Goal: Transaction & Acquisition: Purchase product/service

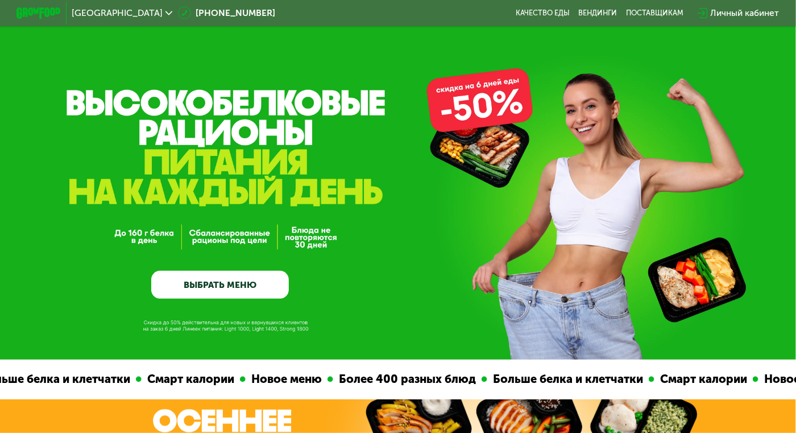
click at [271, 282] on link "ВЫБРАТЬ МЕНЮ" at bounding box center [220, 285] width 138 height 28
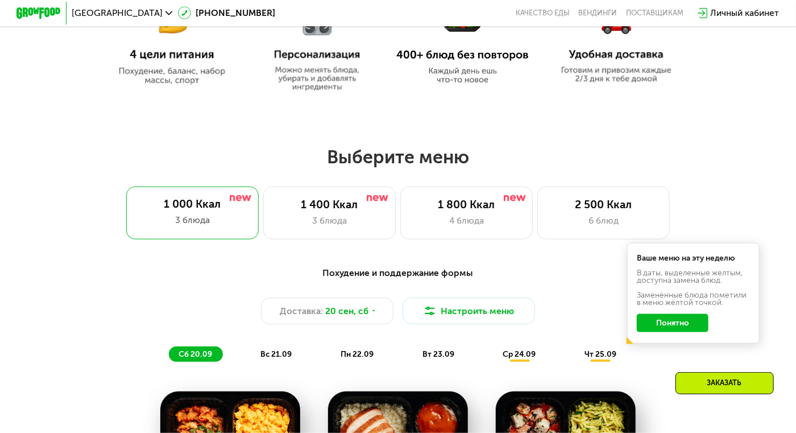
scroll to position [708, 0]
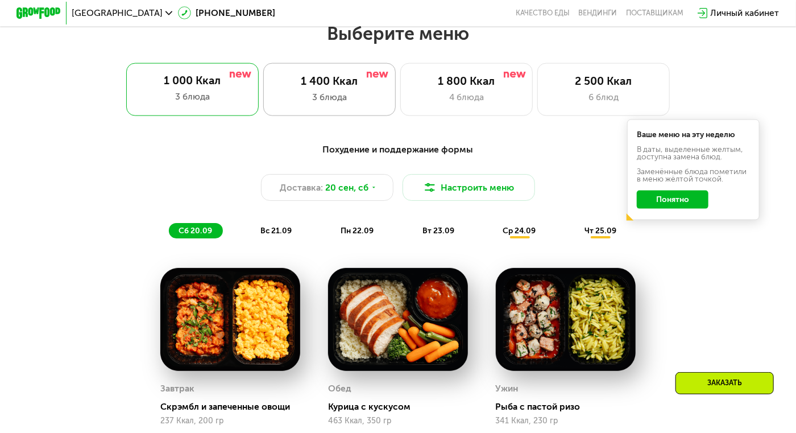
click at [361, 104] on div "3 блюда" at bounding box center [329, 96] width 109 height 13
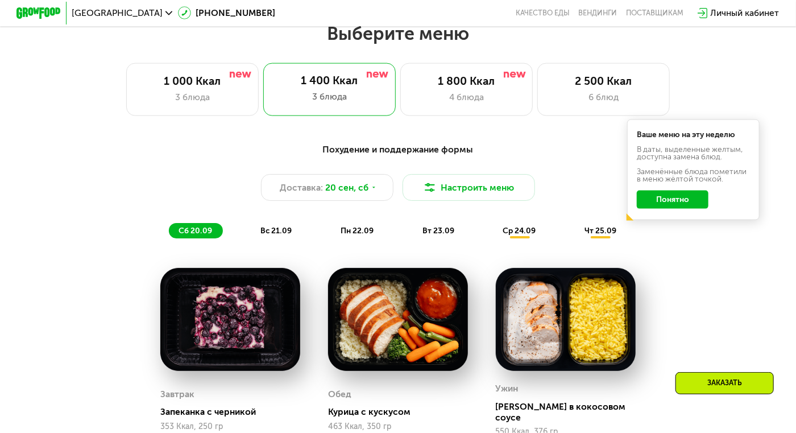
click at [669, 208] on button "Понятно" at bounding box center [673, 200] width 72 height 18
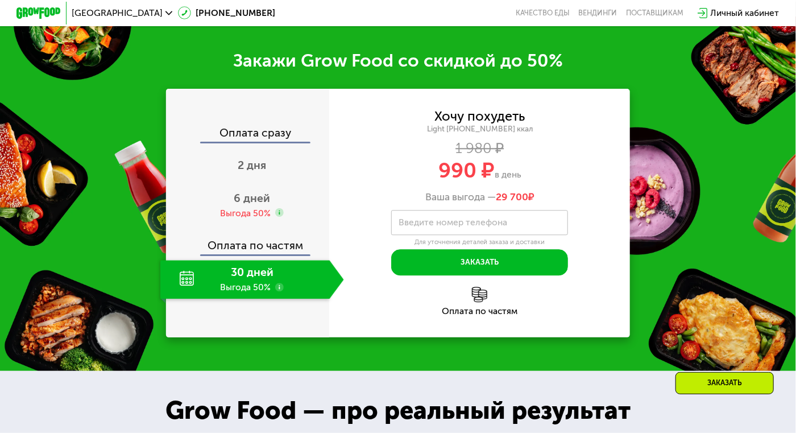
scroll to position [1329, 0]
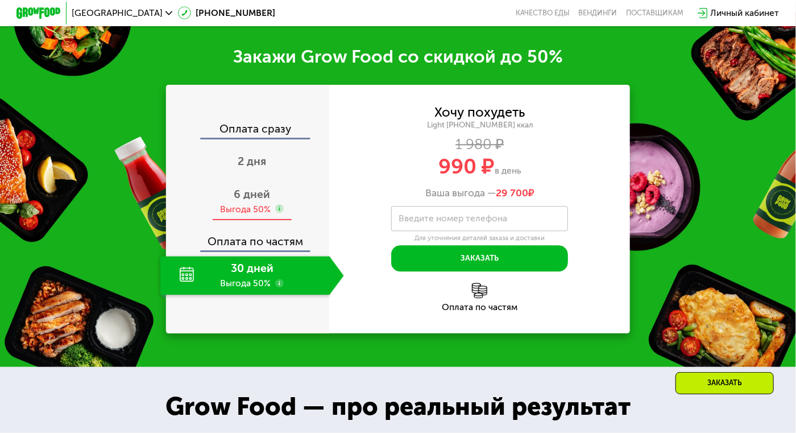
click at [254, 200] on span "6 дней" at bounding box center [252, 194] width 36 height 13
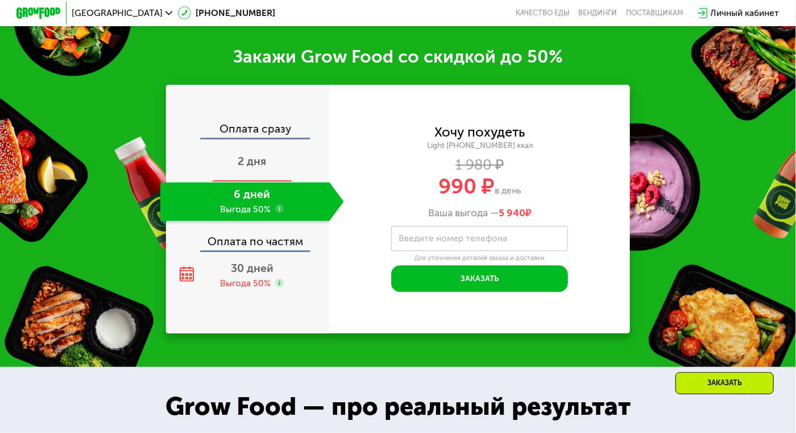
click at [251, 166] on span "2 дня" at bounding box center [252, 161] width 28 height 13
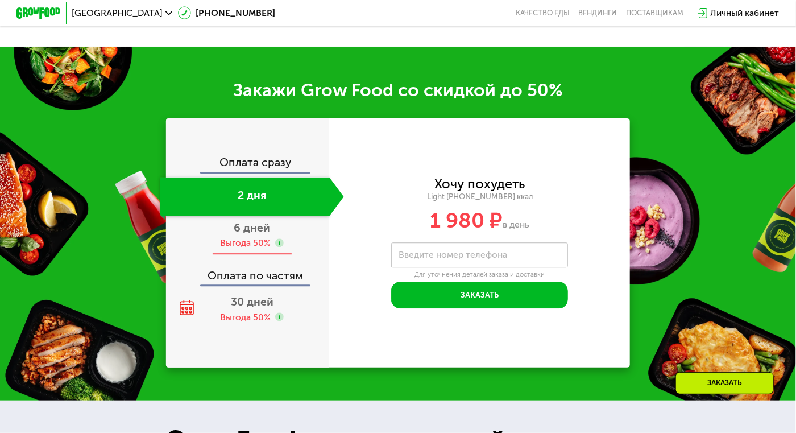
click at [256, 234] on span "6 дней" at bounding box center [252, 227] width 36 height 13
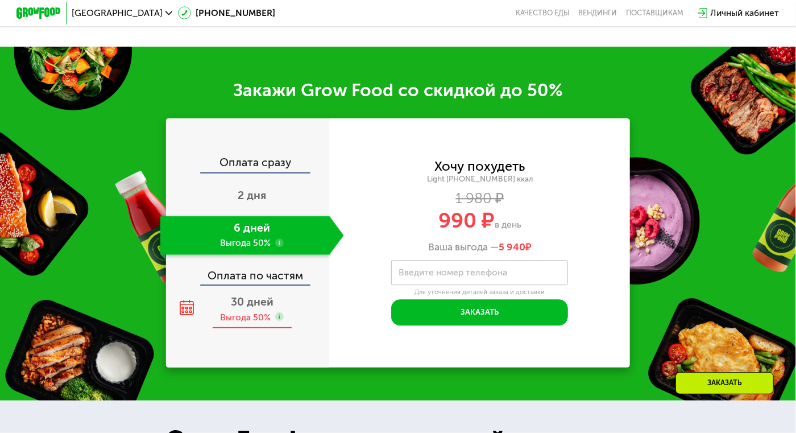
click at [265, 308] on span "30 дней" at bounding box center [252, 301] width 43 height 13
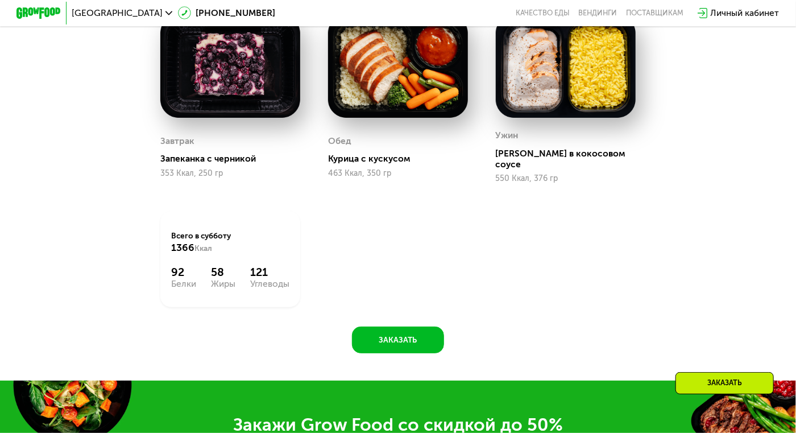
scroll to position [963, 0]
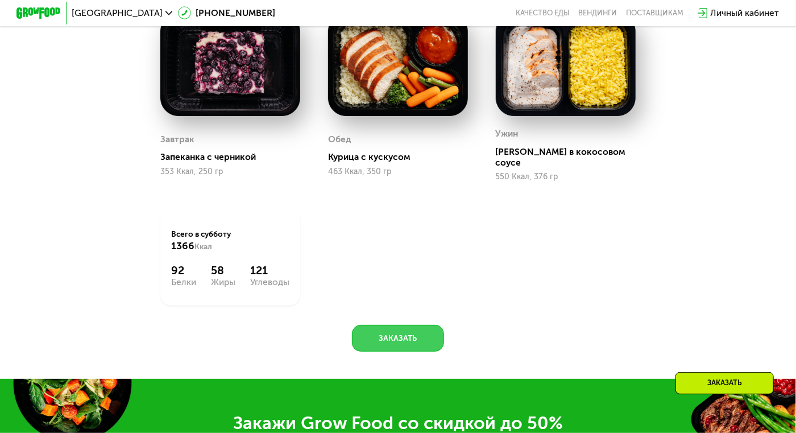
click at [418, 331] on button "Заказать" at bounding box center [398, 338] width 92 height 27
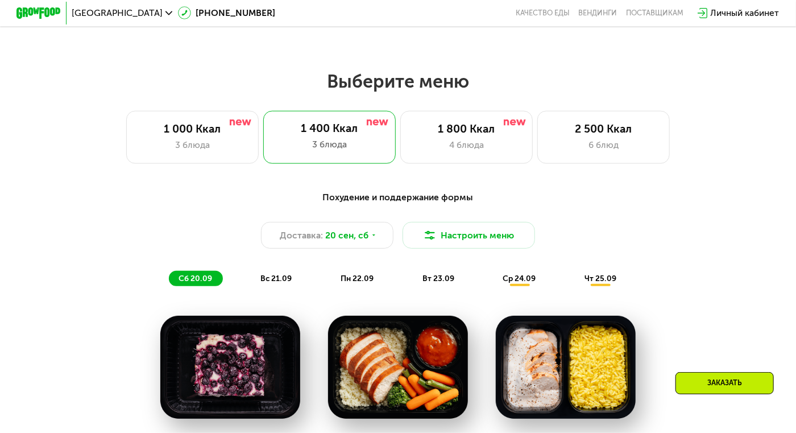
scroll to position [662, 0]
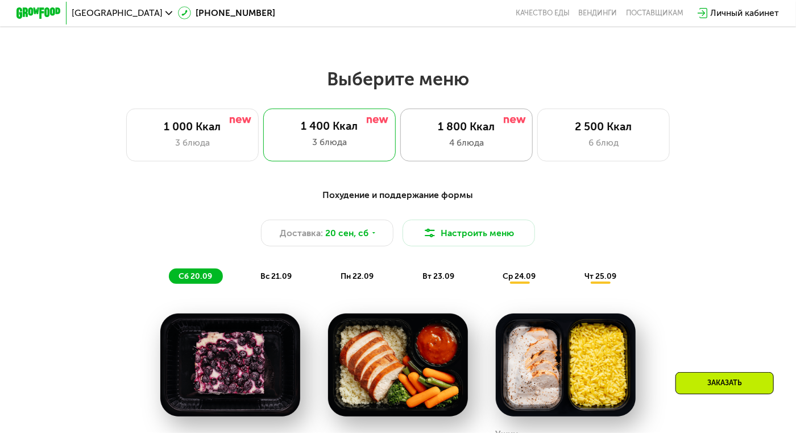
click at [463, 139] on div "1 800 Ккал 4 блюда" at bounding box center [467, 135] width 133 height 53
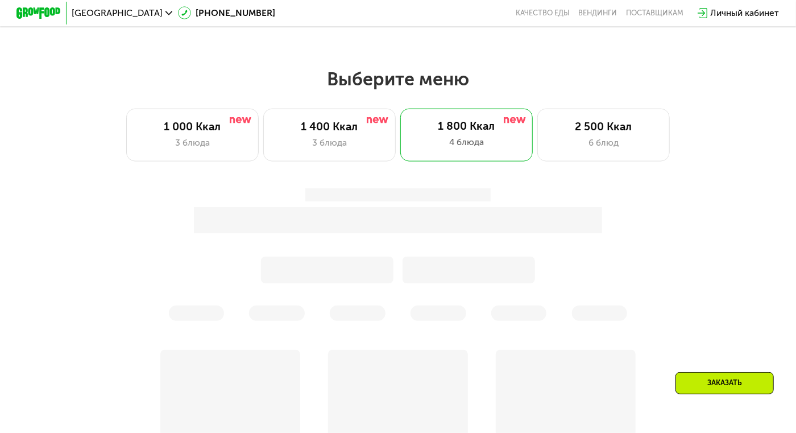
click at [703, 387] on div "Заказать" at bounding box center [725, 383] width 98 height 22
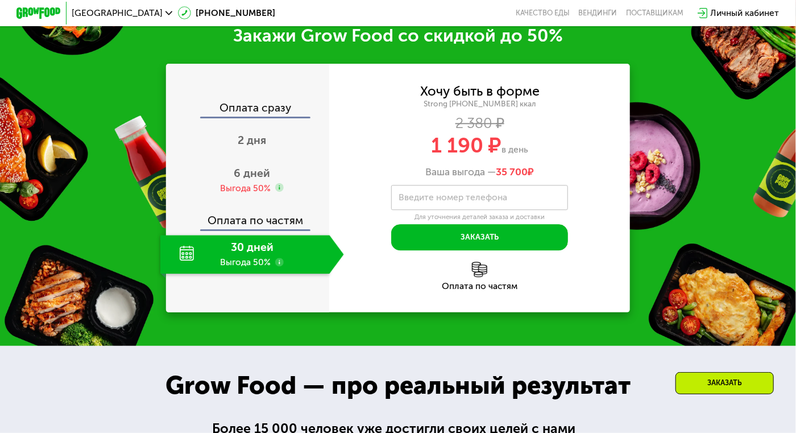
scroll to position [1454, 0]
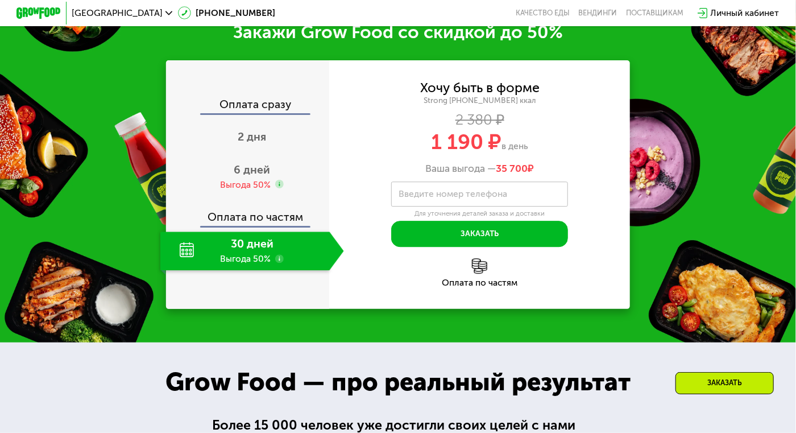
click at [703, 387] on div "Заказать" at bounding box center [725, 383] width 98 height 22
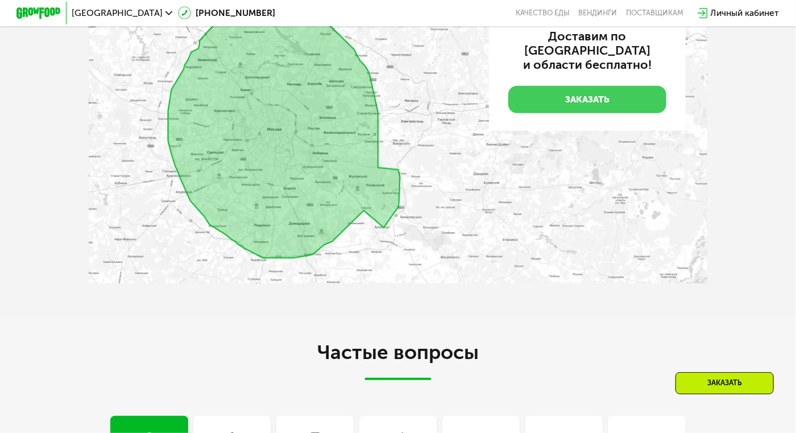
click at [631, 114] on link "Заказать" at bounding box center [588, 100] width 158 height 28
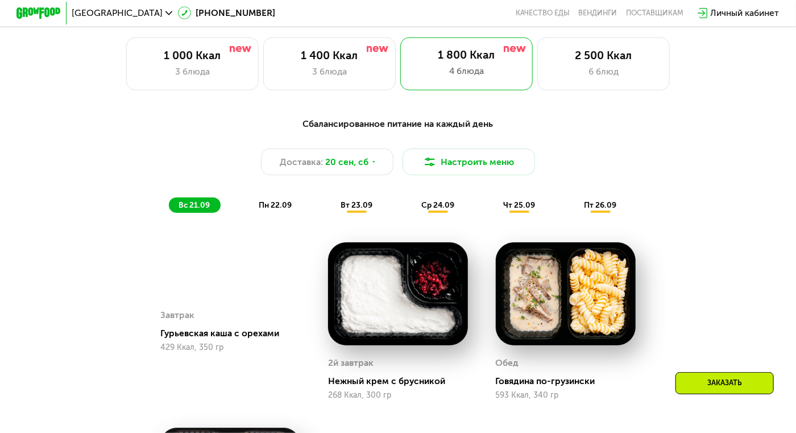
scroll to position [737, 0]
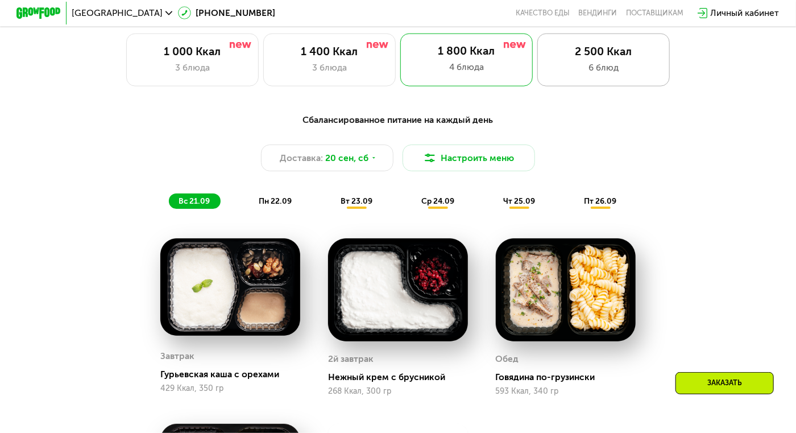
click at [603, 66] on div "6 блюд" at bounding box center [603, 67] width 109 height 13
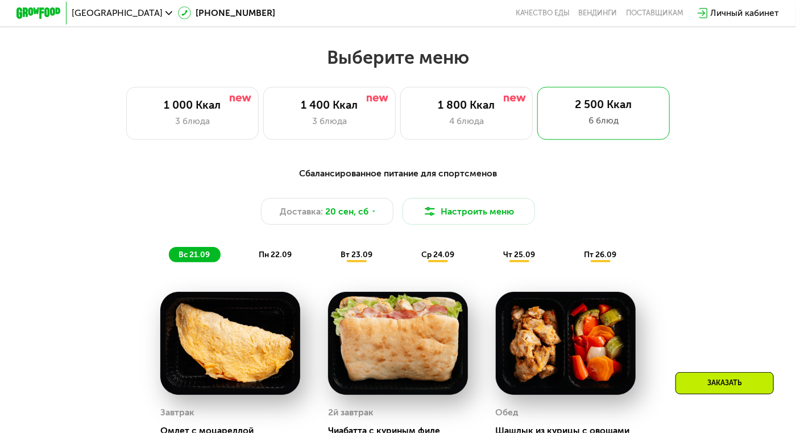
scroll to position [681, 0]
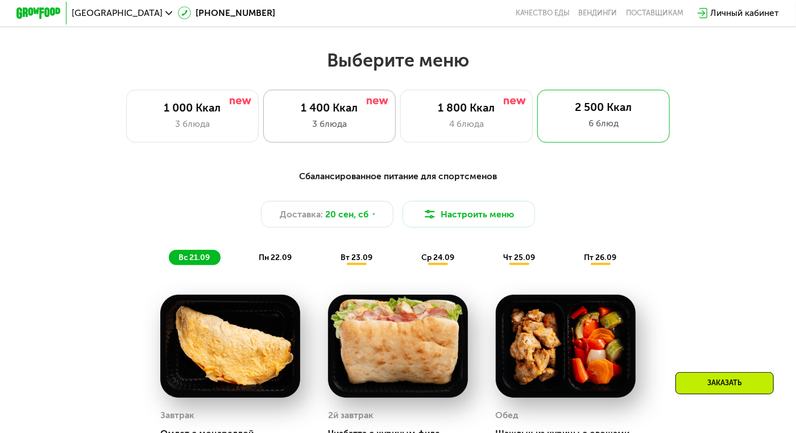
click at [340, 101] on div "1 400 Ккал 3 блюда" at bounding box center [329, 116] width 133 height 53
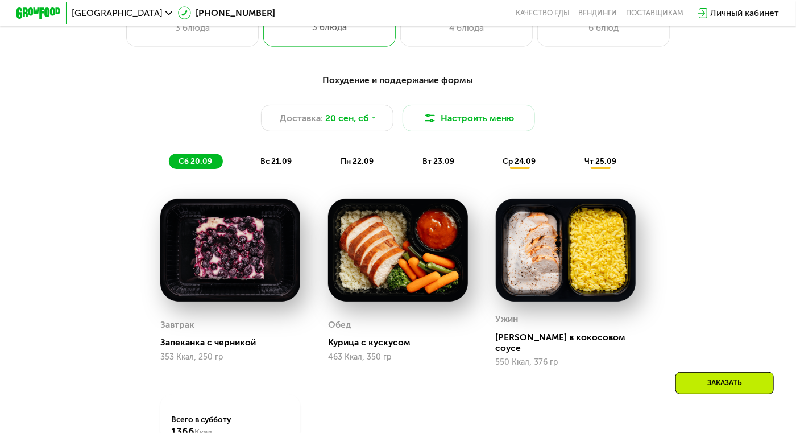
scroll to position [776, 0]
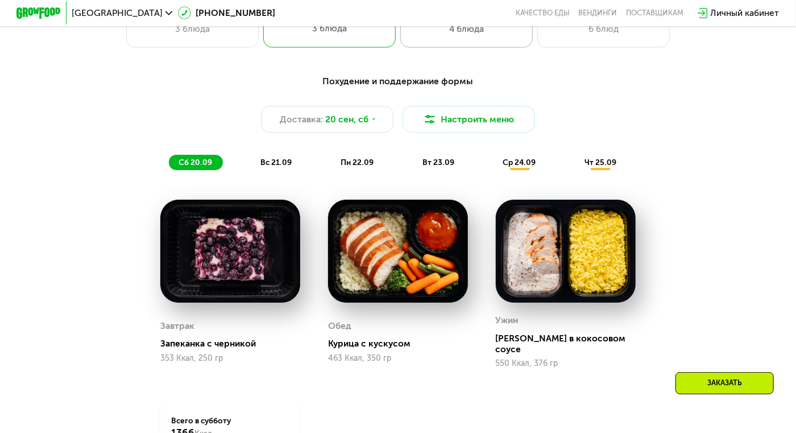
click at [510, 32] on div "4 блюда" at bounding box center [466, 28] width 109 height 13
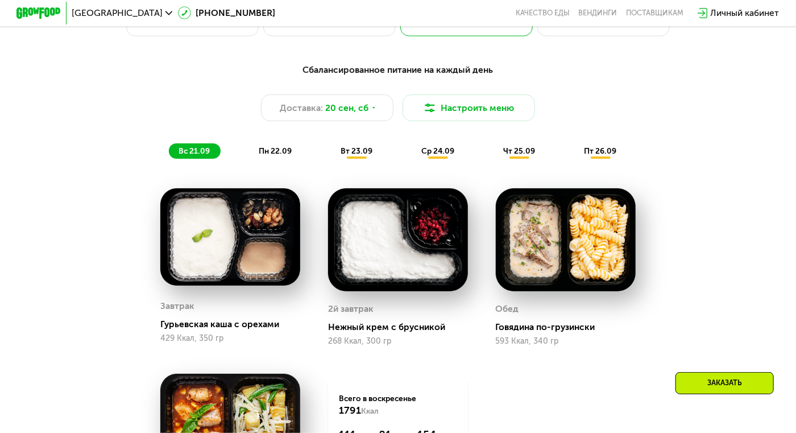
scroll to position [760, 0]
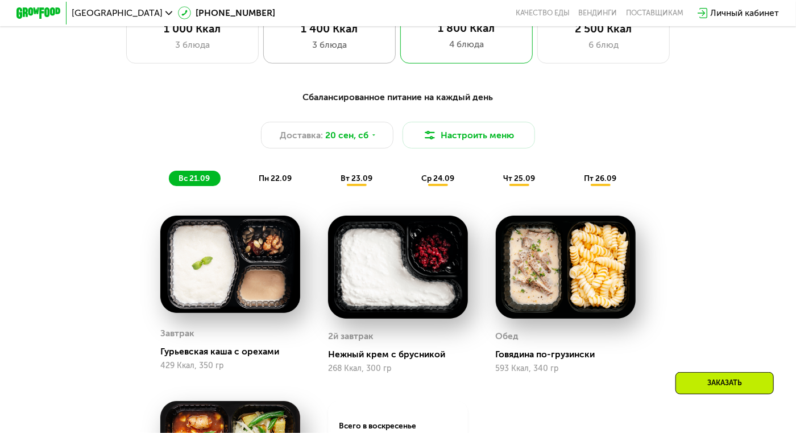
click at [362, 51] on div "3 блюда" at bounding box center [329, 44] width 109 height 13
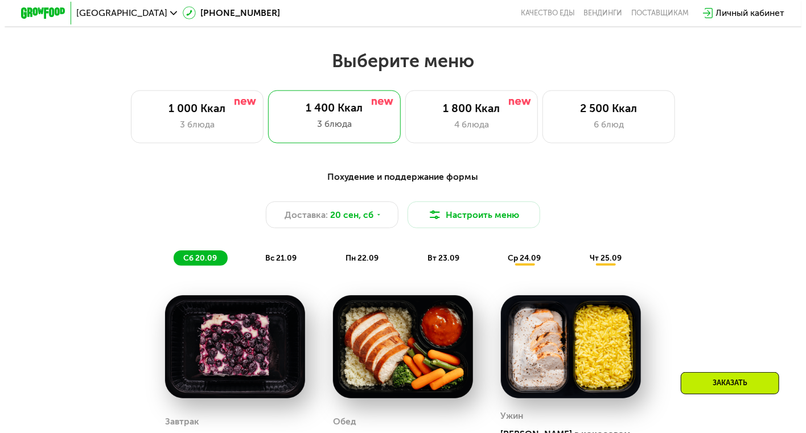
scroll to position [682, 0]
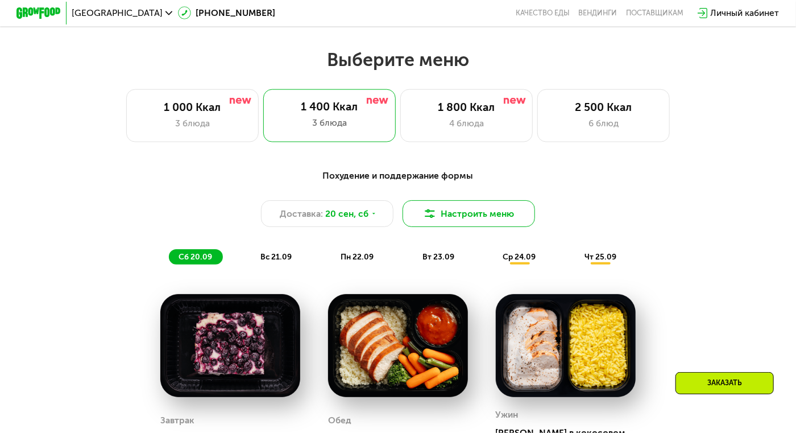
click at [435, 216] on img at bounding box center [429, 213] width 13 height 13
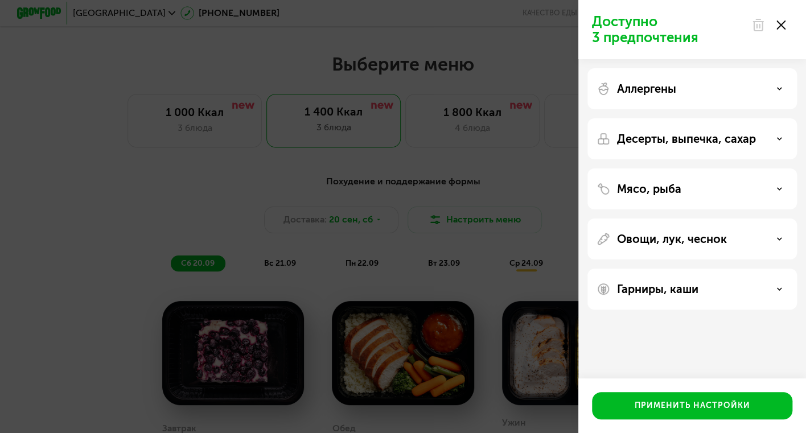
click at [744, 134] on p "Десерты, выпечка, сахар" at bounding box center [686, 139] width 139 height 14
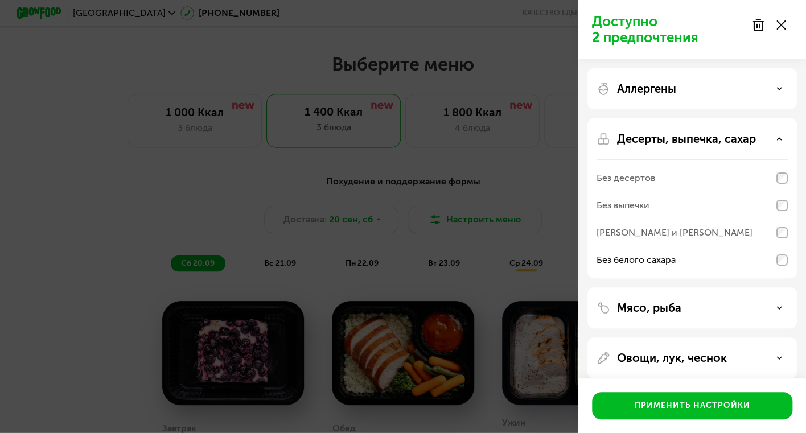
scroll to position [61, 0]
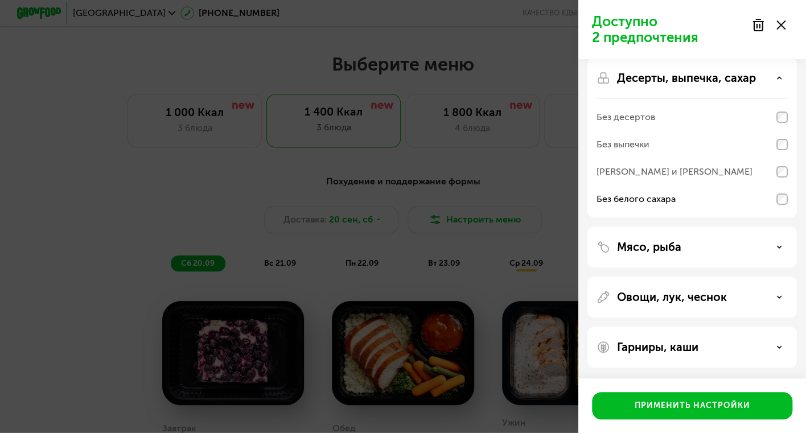
click at [753, 350] on div "Гарниры, каши" at bounding box center [691, 347] width 191 height 14
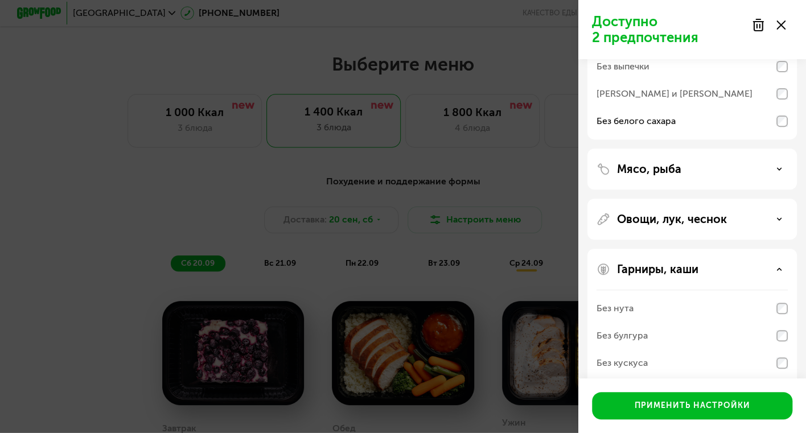
scroll to position [134, 0]
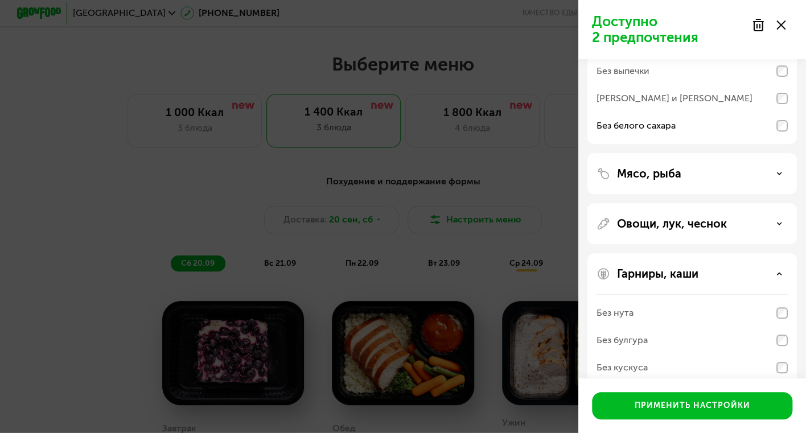
click at [757, 224] on div "Овощи, лук, чеснок" at bounding box center [691, 224] width 191 height 14
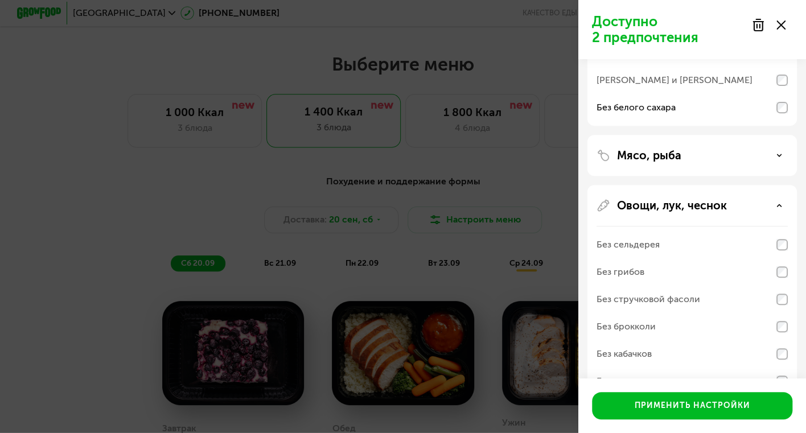
scroll to position [104, 0]
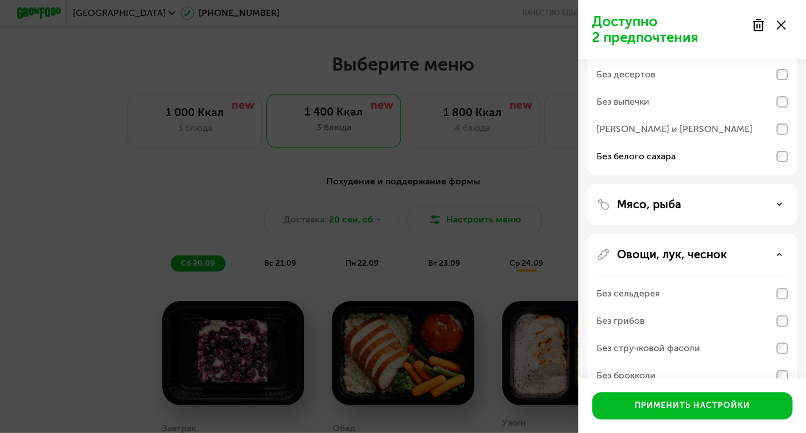
click at [741, 206] on div "Мясо, рыба" at bounding box center [691, 204] width 191 height 14
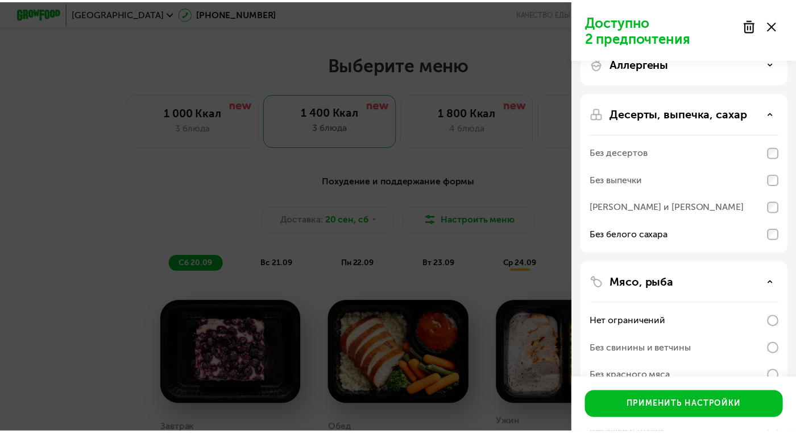
scroll to position [0, 0]
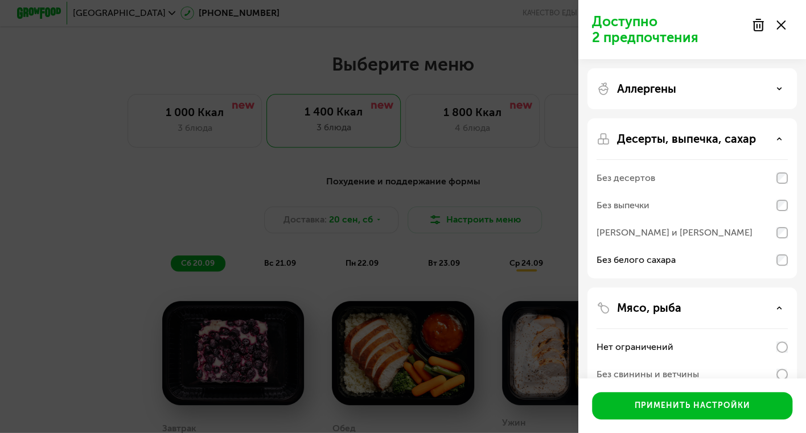
click at [737, 92] on div "Аллергены" at bounding box center [691, 89] width 191 height 14
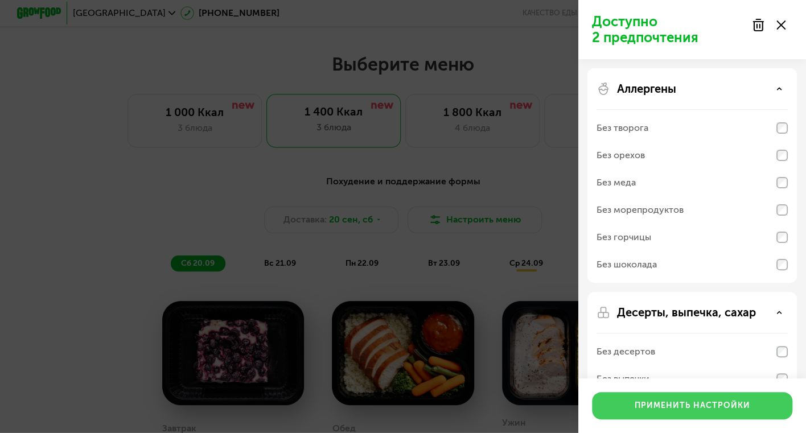
click at [709, 399] on button "Применить настройки" at bounding box center [692, 405] width 200 height 27
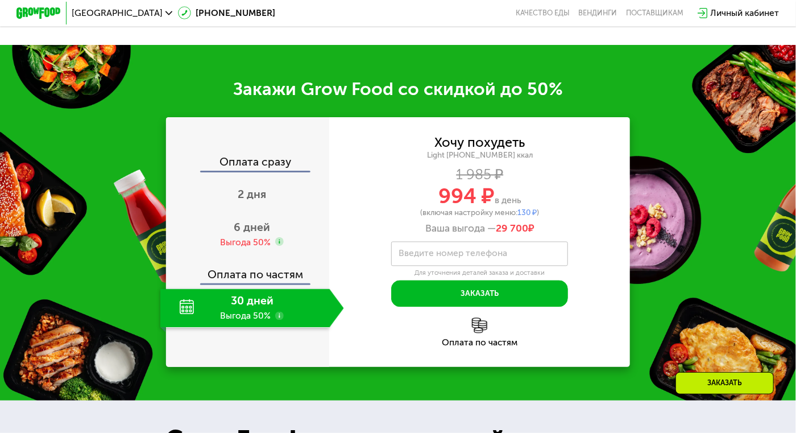
scroll to position [994, 0]
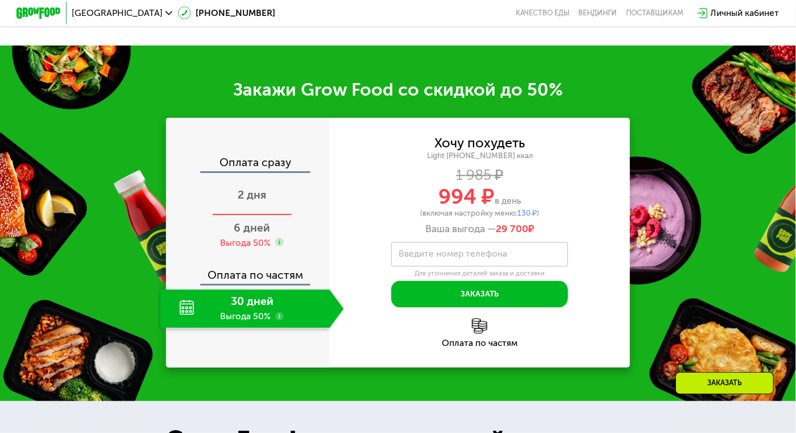
click at [255, 197] on span "2 дня" at bounding box center [252, 194] width 28 height 13
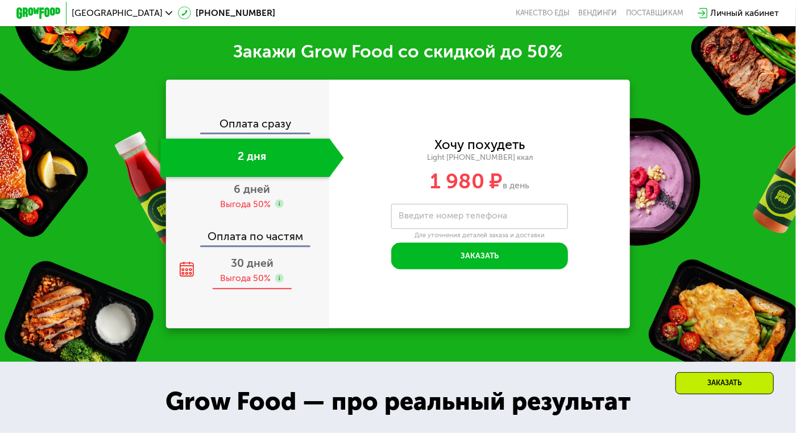
scroll to position [1289, 0]
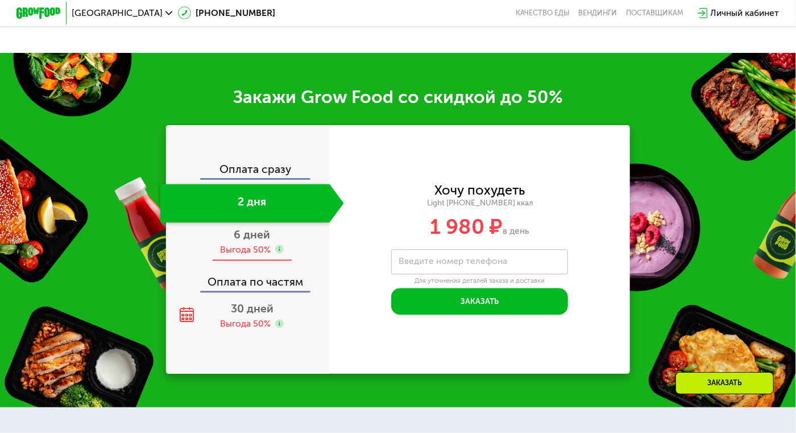
click at [245, 236] on span "6 дней" at bounding box center [252, 234] width 36 height 13
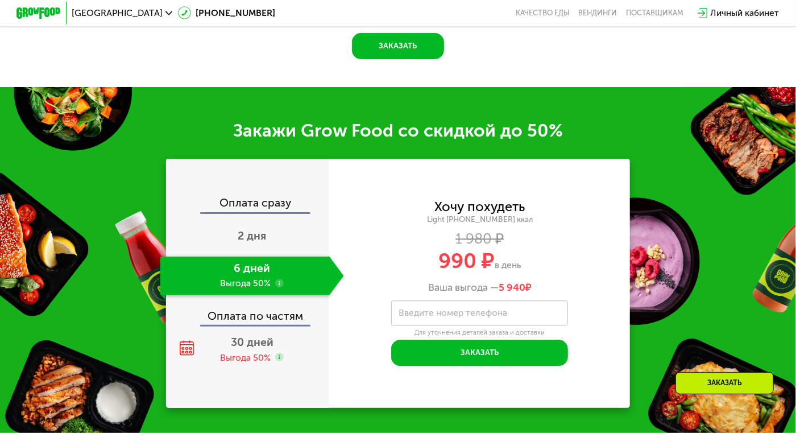
scroll to position [1316, 0]
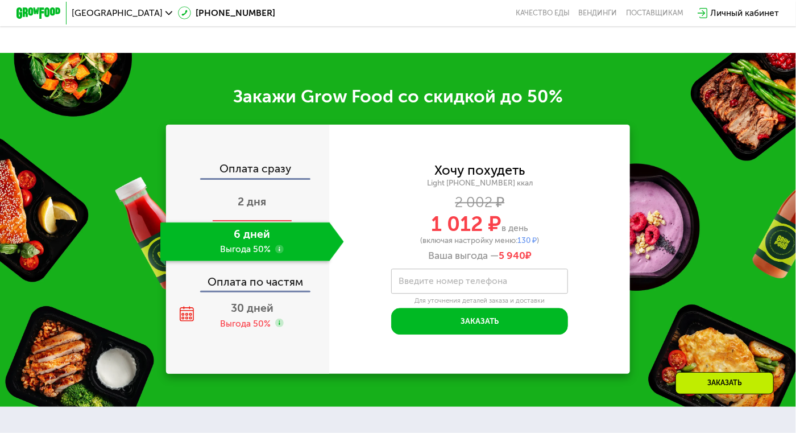
click at [246, 196] on span "2 дня" at bounding box center [252, 201] width 28 height 13
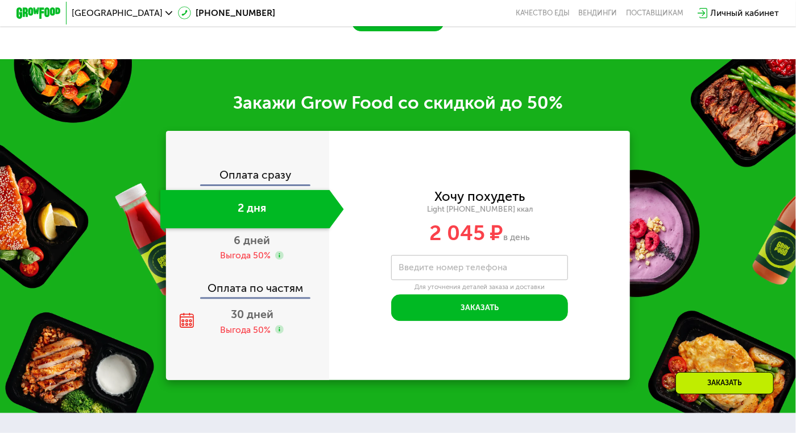
scroll to position [1289, 0]
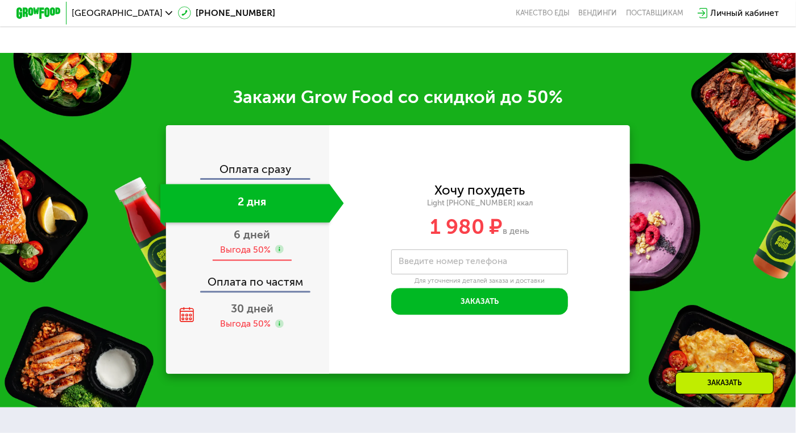
click at [253, 249] on div "Выгода 50%" at bounding box center [245, 249] width 51 height 12
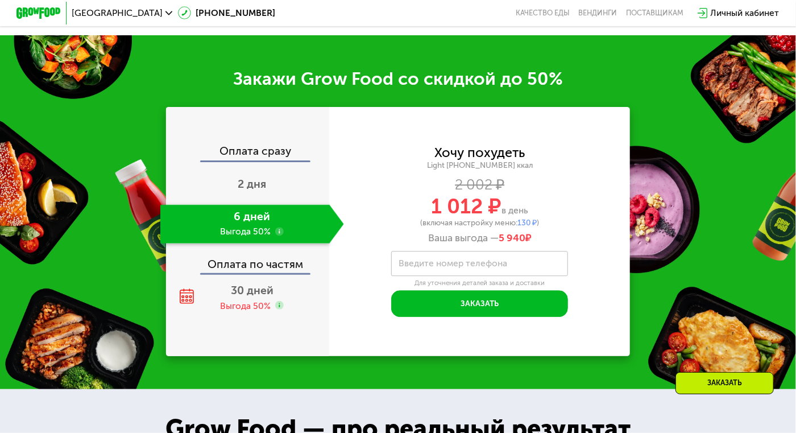
scroll to position [1316, 0]
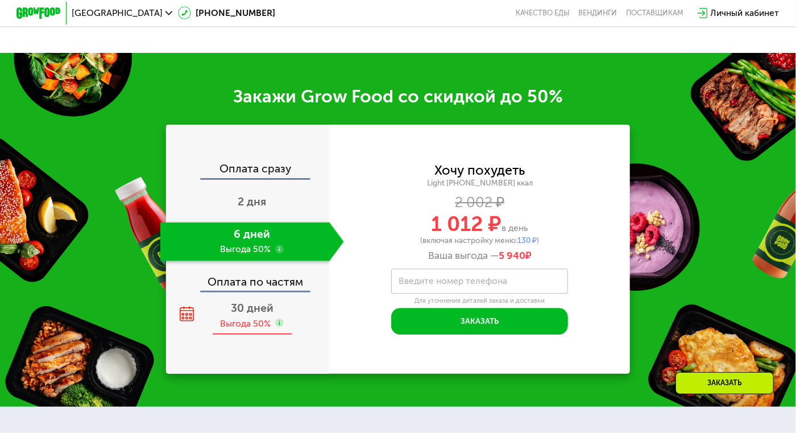
click at [256, 306] on span "30 дней" at bounding box center [252, 308] width 43 height 13
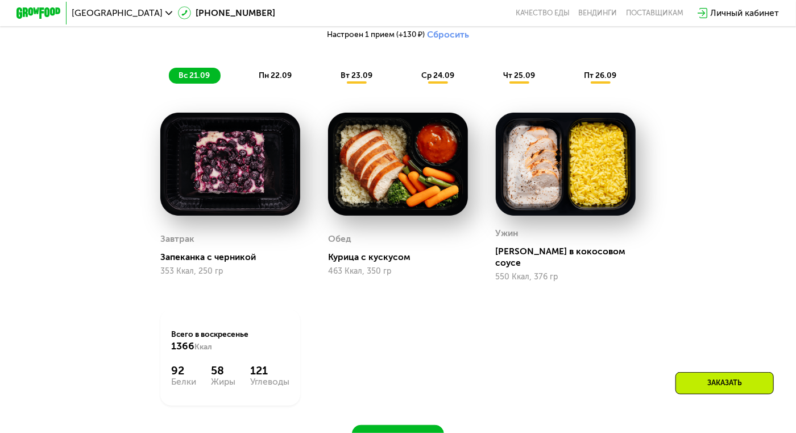
scroll to position [892, 0]
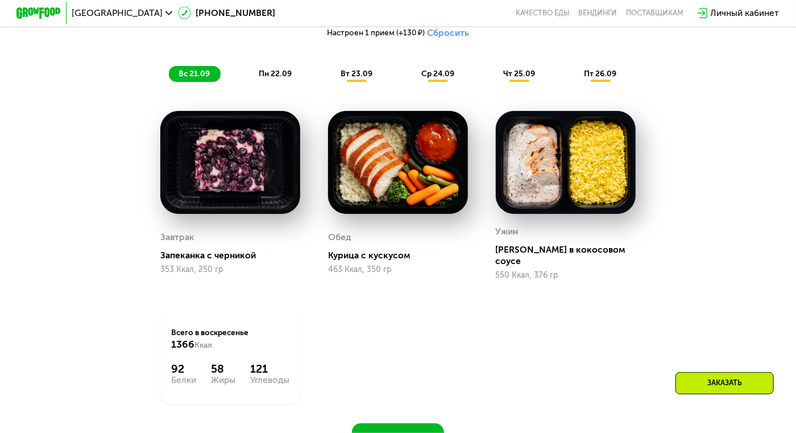
click at [278, 73] on div "пн 22.09" at bounding box center [276, 73] width 54 height 15
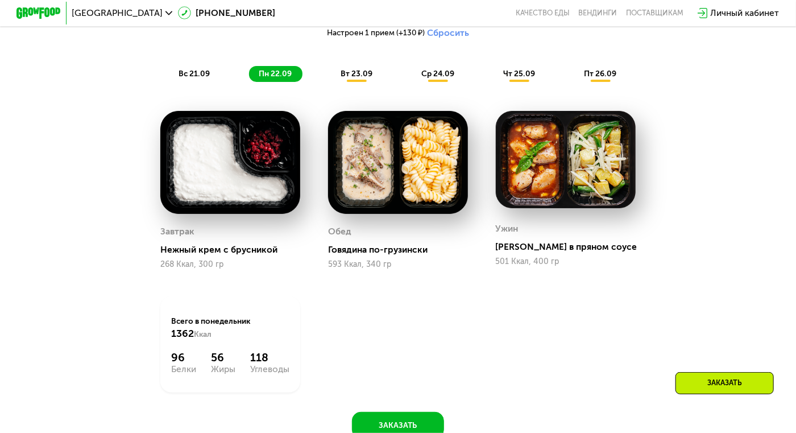
click at [360, 79] on span "вт 23.09" at bounding box center [357, 74] width 32 height 10
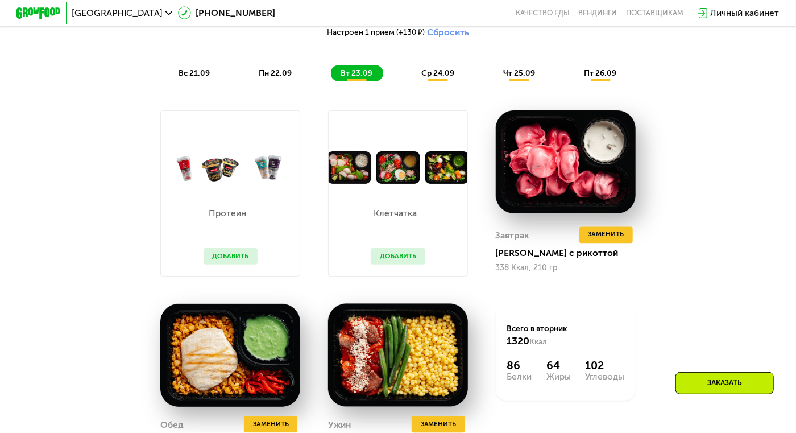
scroll to position [895, 0]
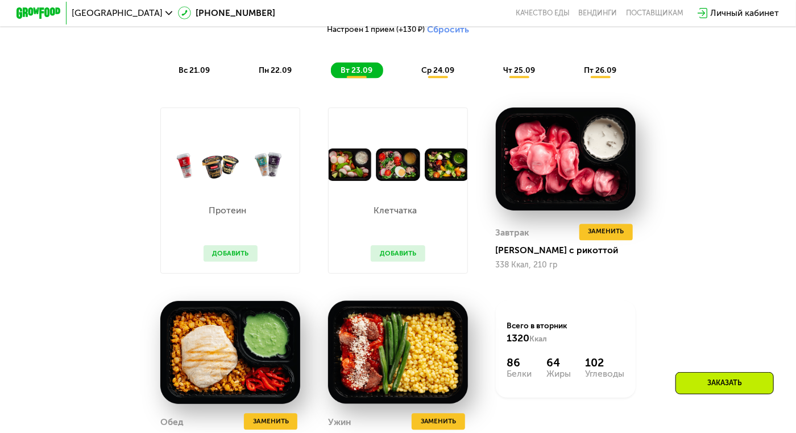
click at [418, 259] on button "Добавить" at bounding box center [398, 253] width 54 height 16
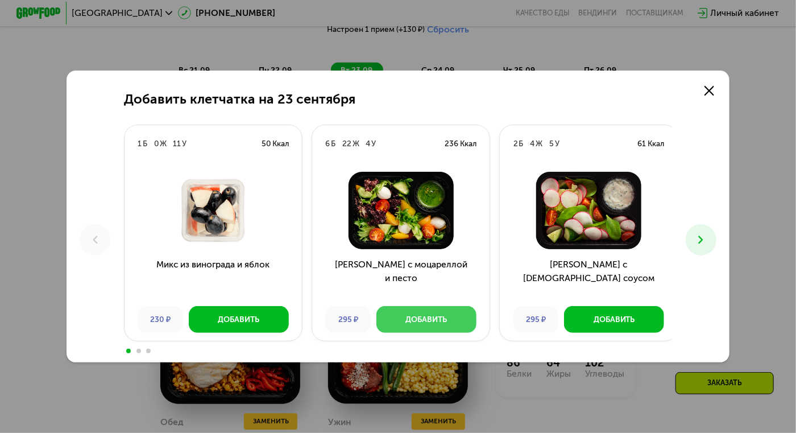
click at [443, 330] on button "Добавить" at bounding box center [427, 319] width 100 height 27
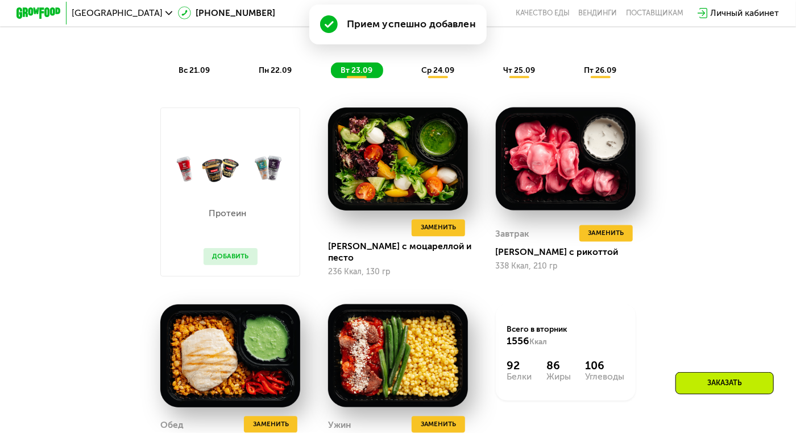
scroll to position [821, 0]
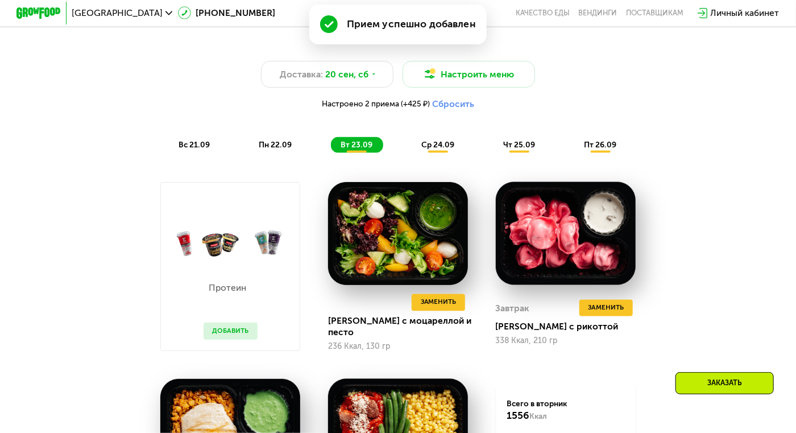
click at [432, 148] on span "ср 24.09" at bounding box center [438, 145] width 33 height 10
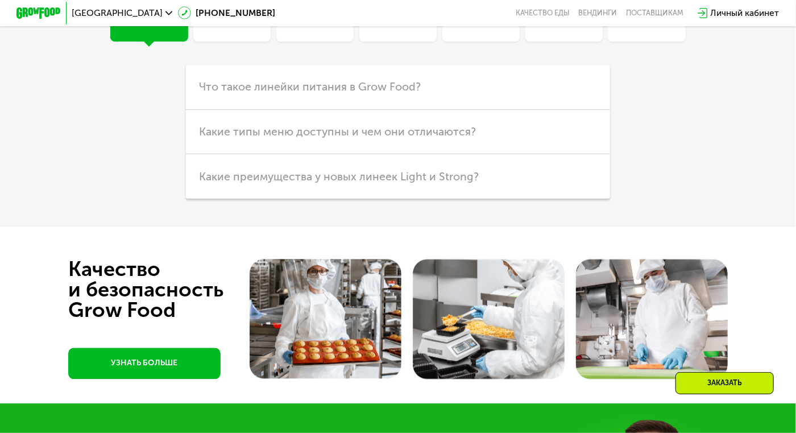
scroll to position [3139, 0]
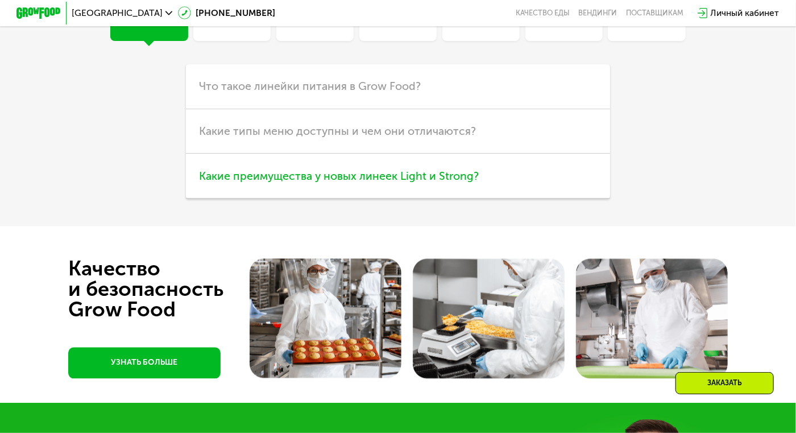
click at [414, 183] on span "Какие преимущества у новых линеек Light и Strong?" at bounding box center [339, 176] width 280 height 13
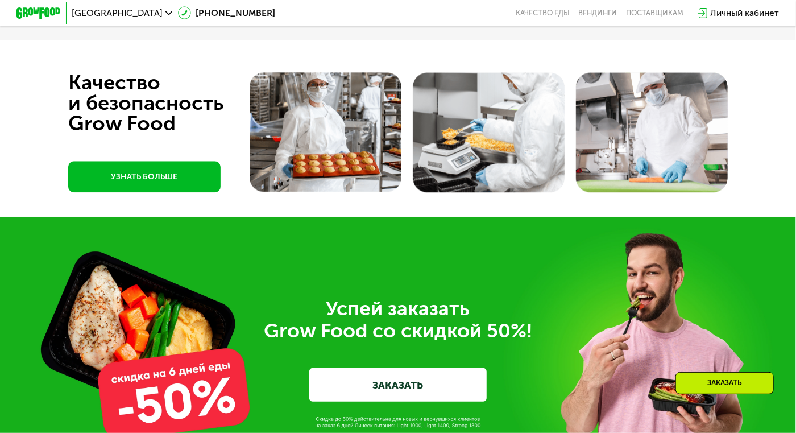
scroll to position [3401, 0]
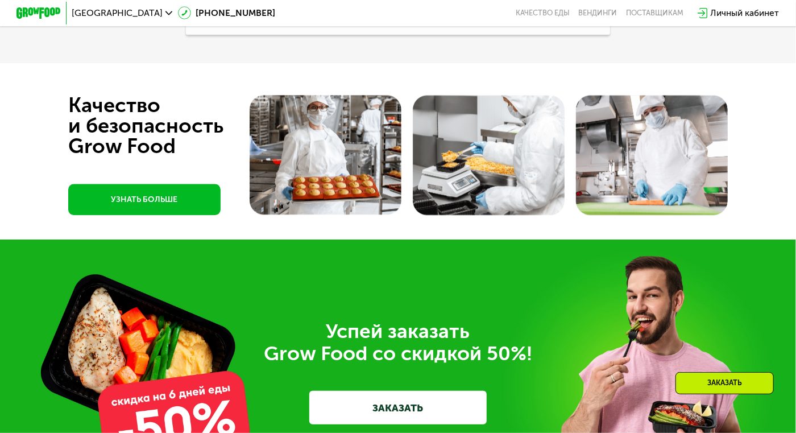
click at [344, 139] on img at bounding box center [326, 155] width 152 height 120
click at [190, 215] on link "УЗНАТЬ БОЛЬШЕ" at bounding box center [144, 199] width 152 height 31
